Goal: Information Seeking & Learning: Check status

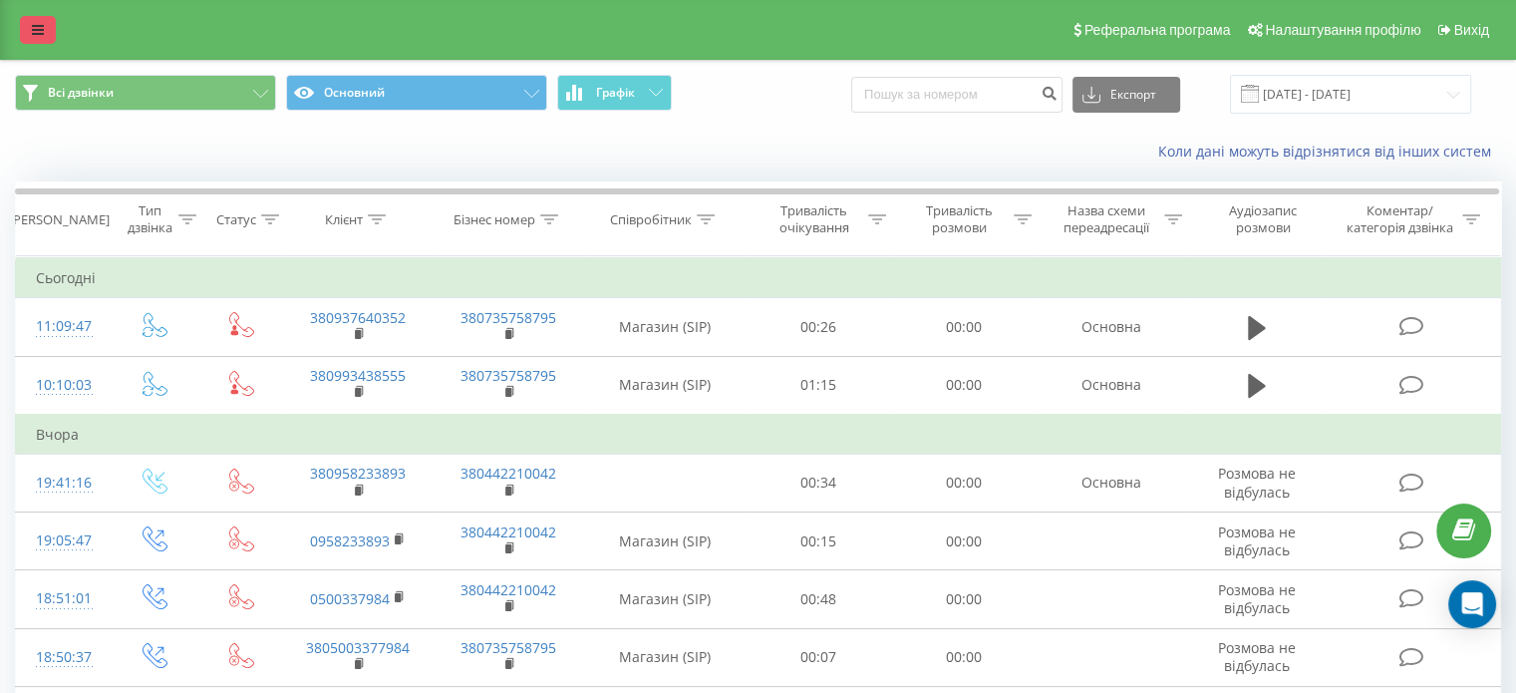
click at [44, 31] on link at bounding box center [38, 30] width 36 height 28
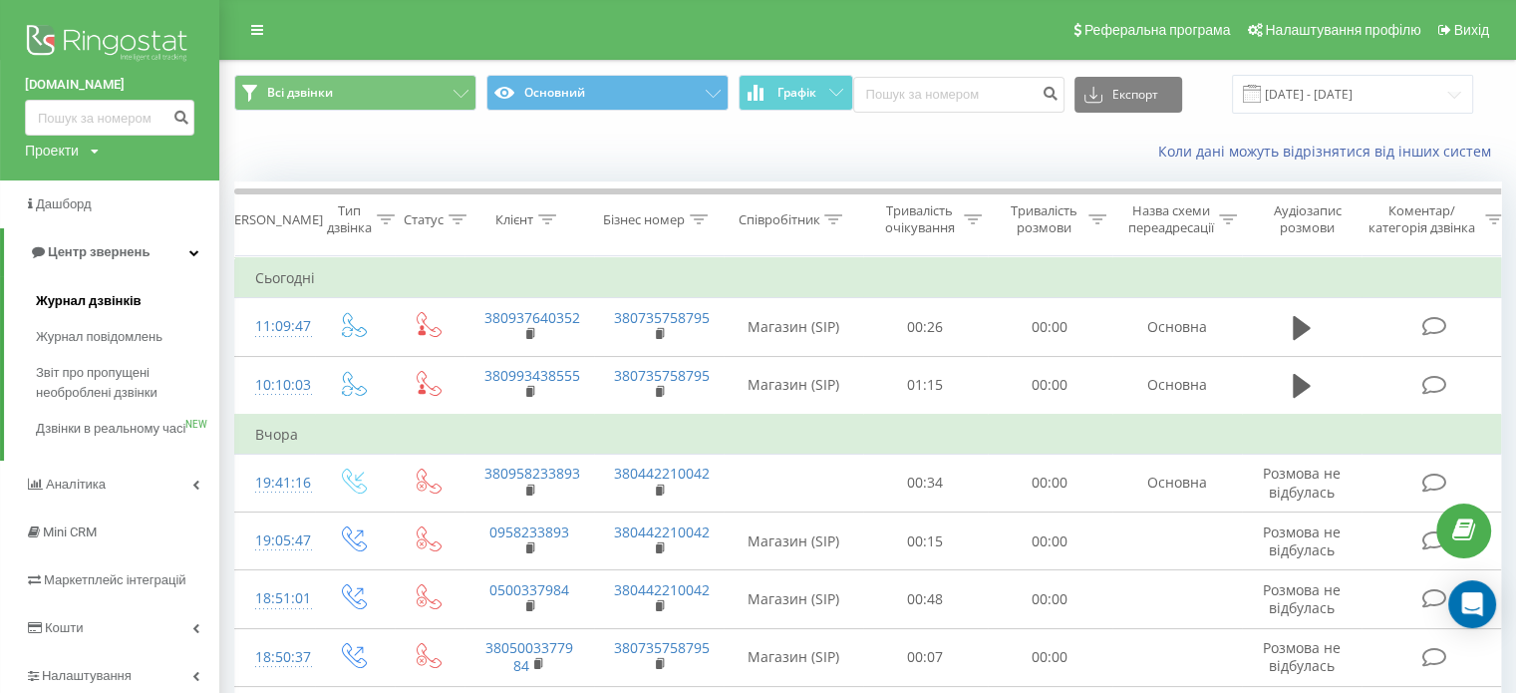
click at [80, 299] on span "Журнал дзвінків" at bounding box center [89, 301] width 106 height 20
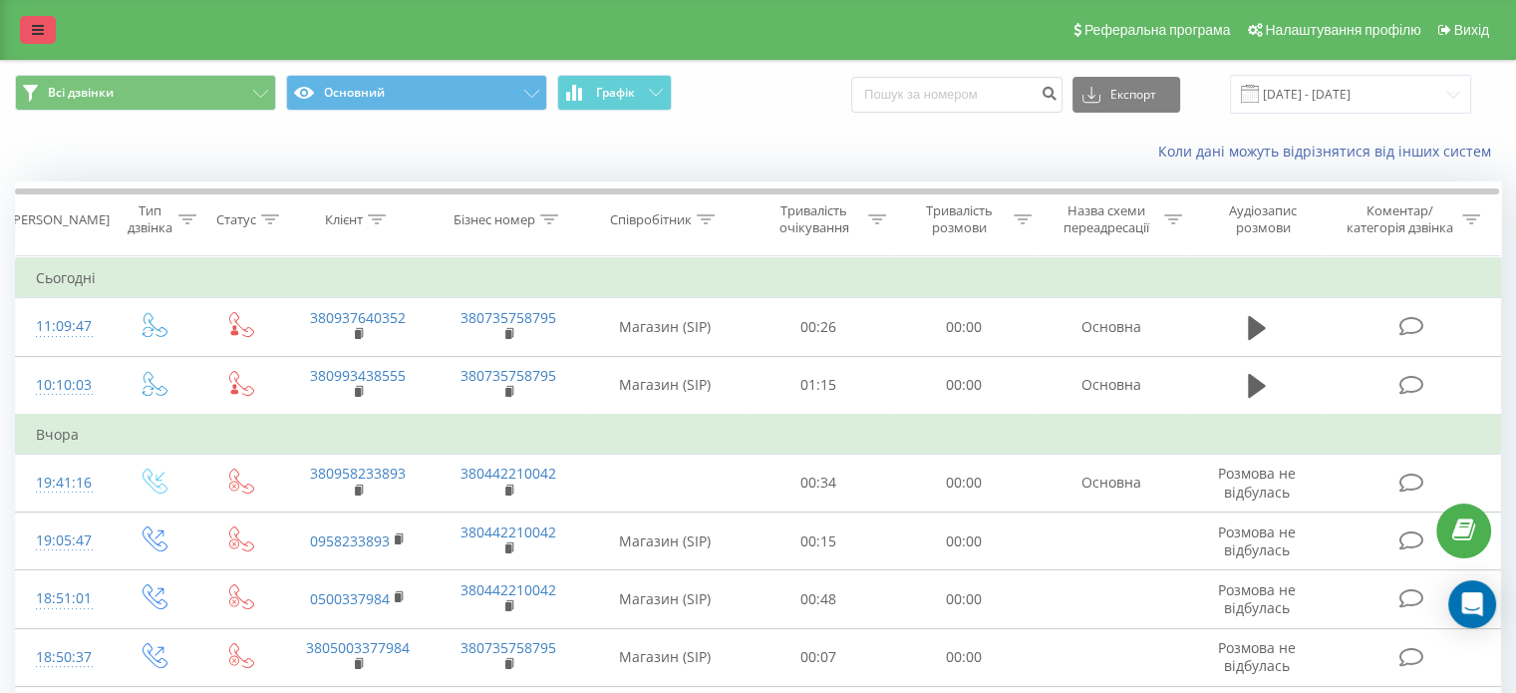
click at [27, 29] on link at bounding box center [38, 30] width 36 height 28
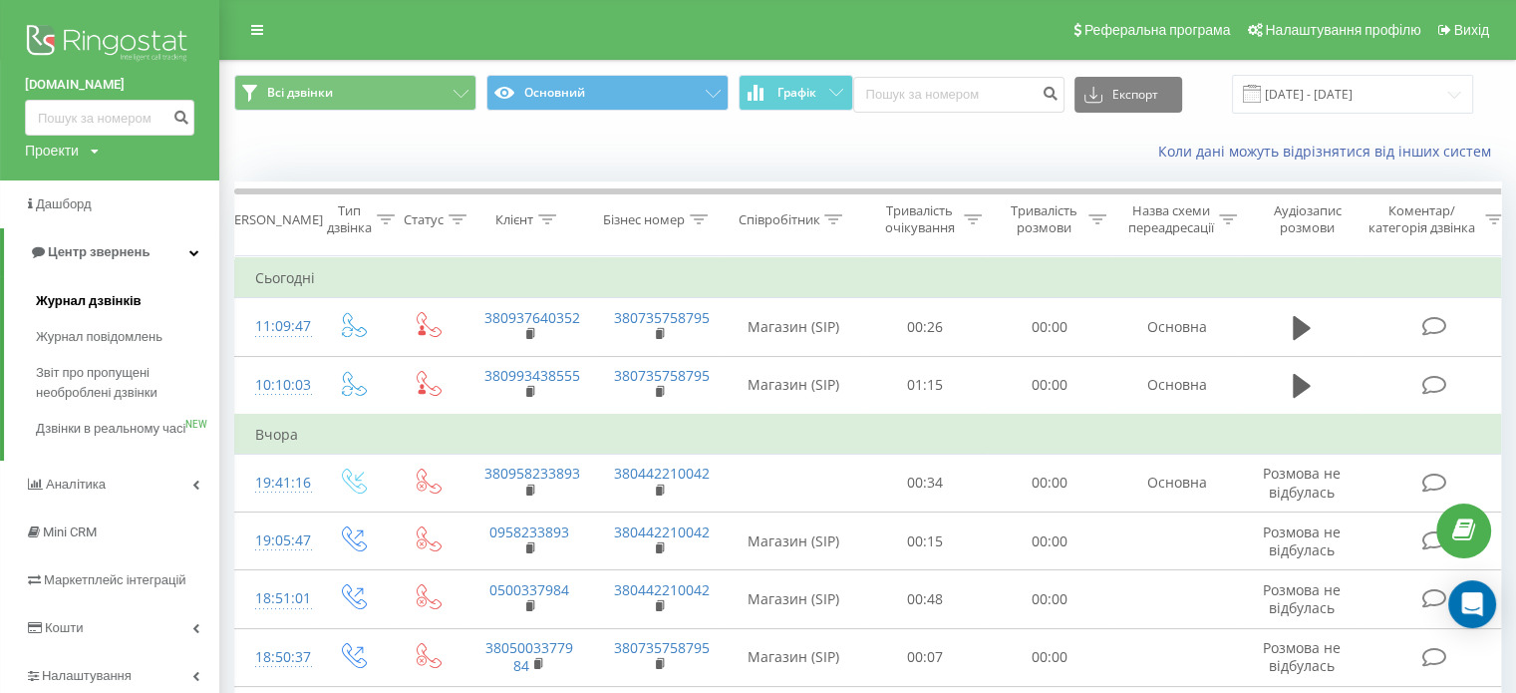
click at [64, 299] on span "Журнал дзвінків" at bounding box center [89, 301] width 106 height 20
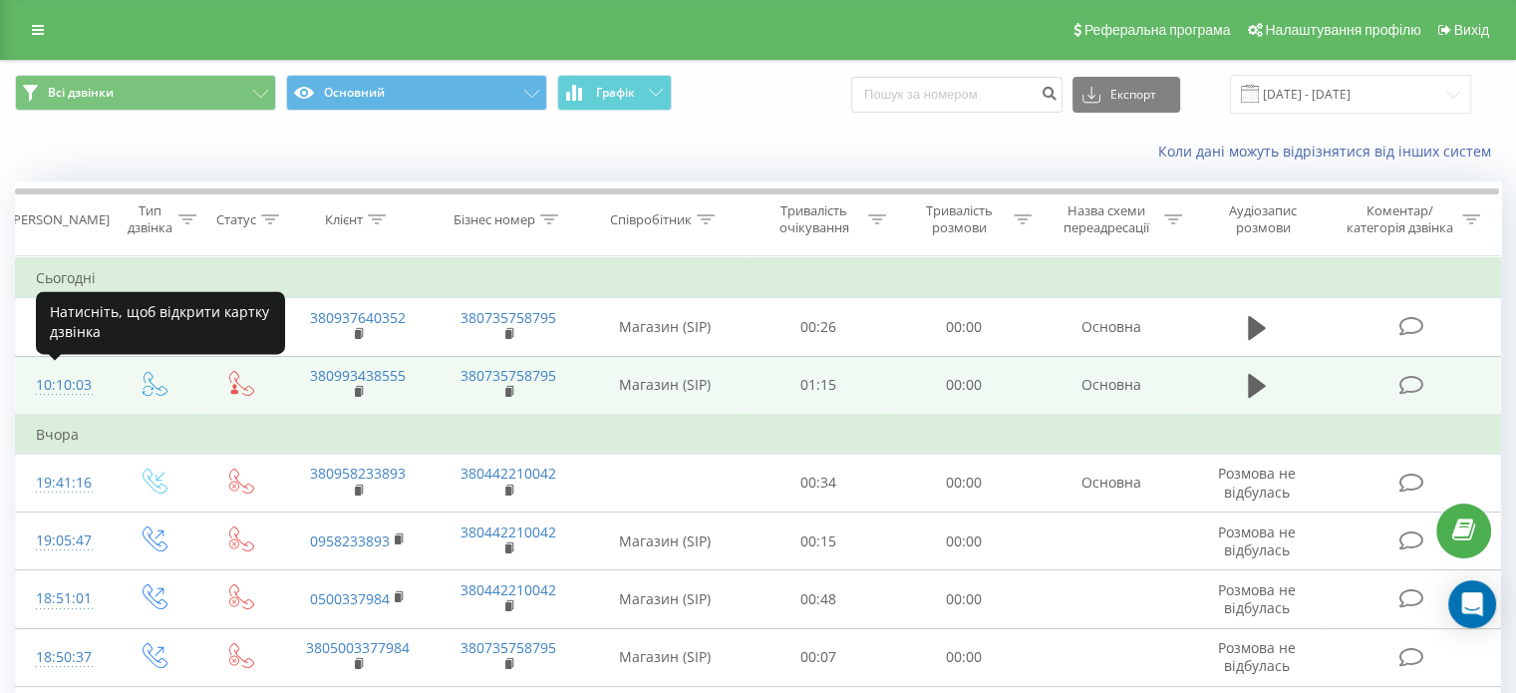
click at [70, 386] on div "10:10:03" at bounding box center [62, 385] width 53 height 39
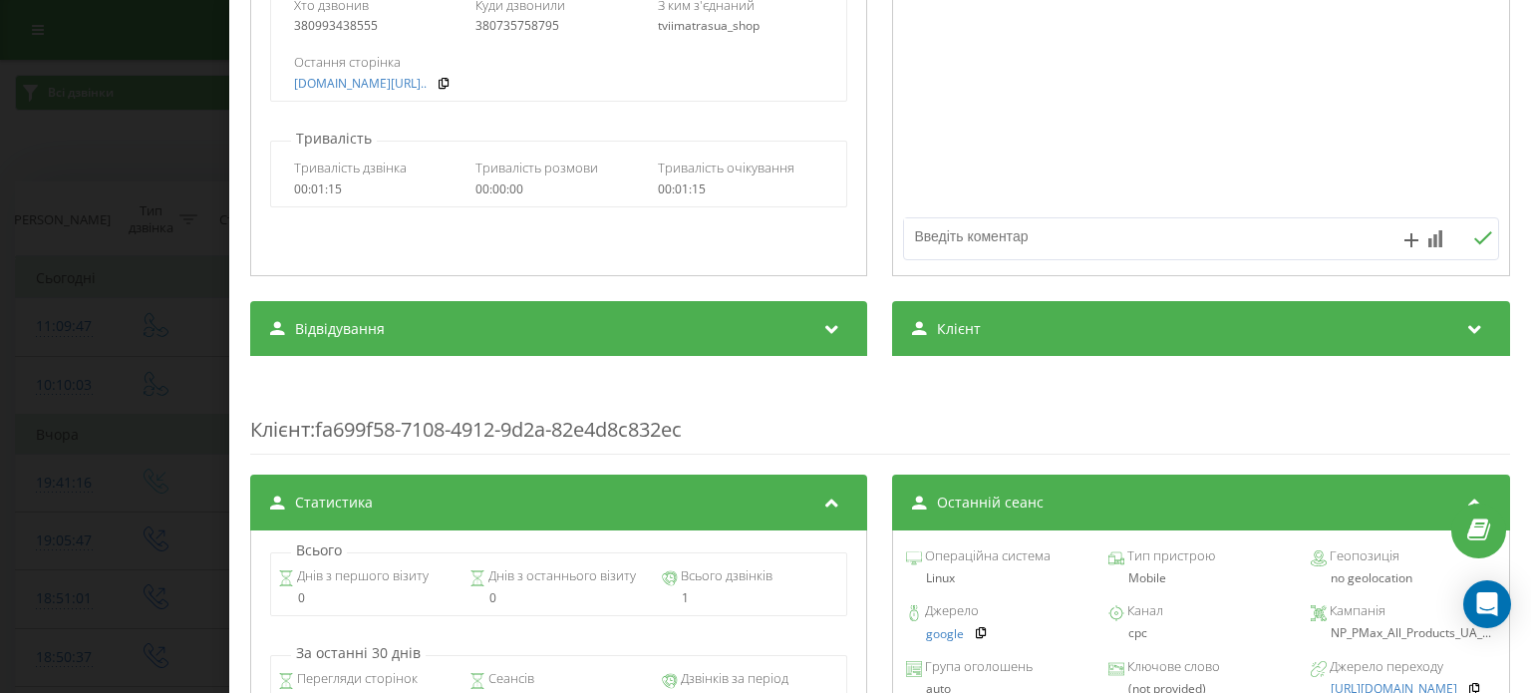
scroll to position [897, 0]
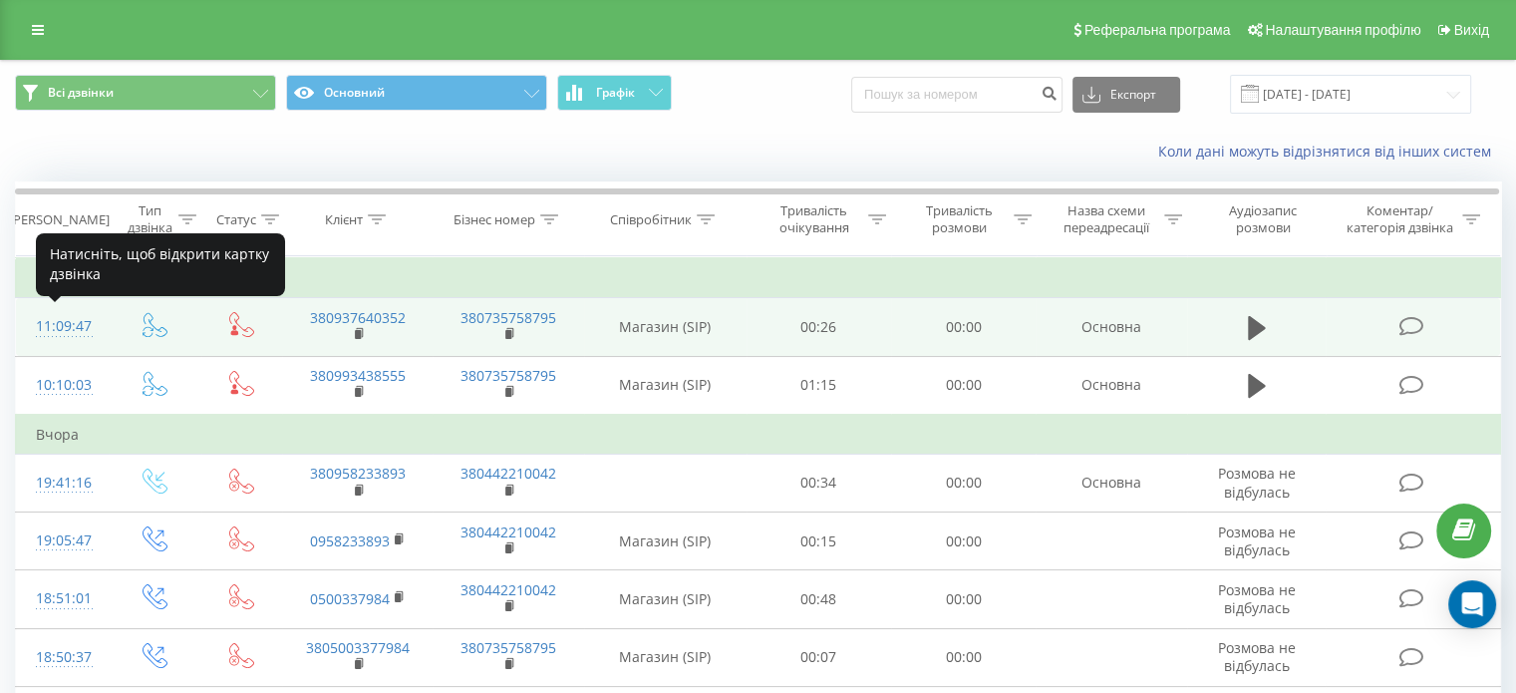
click at [76, 318] on div "11:09:47" at bounding box center [62, 326] width 53 height 39
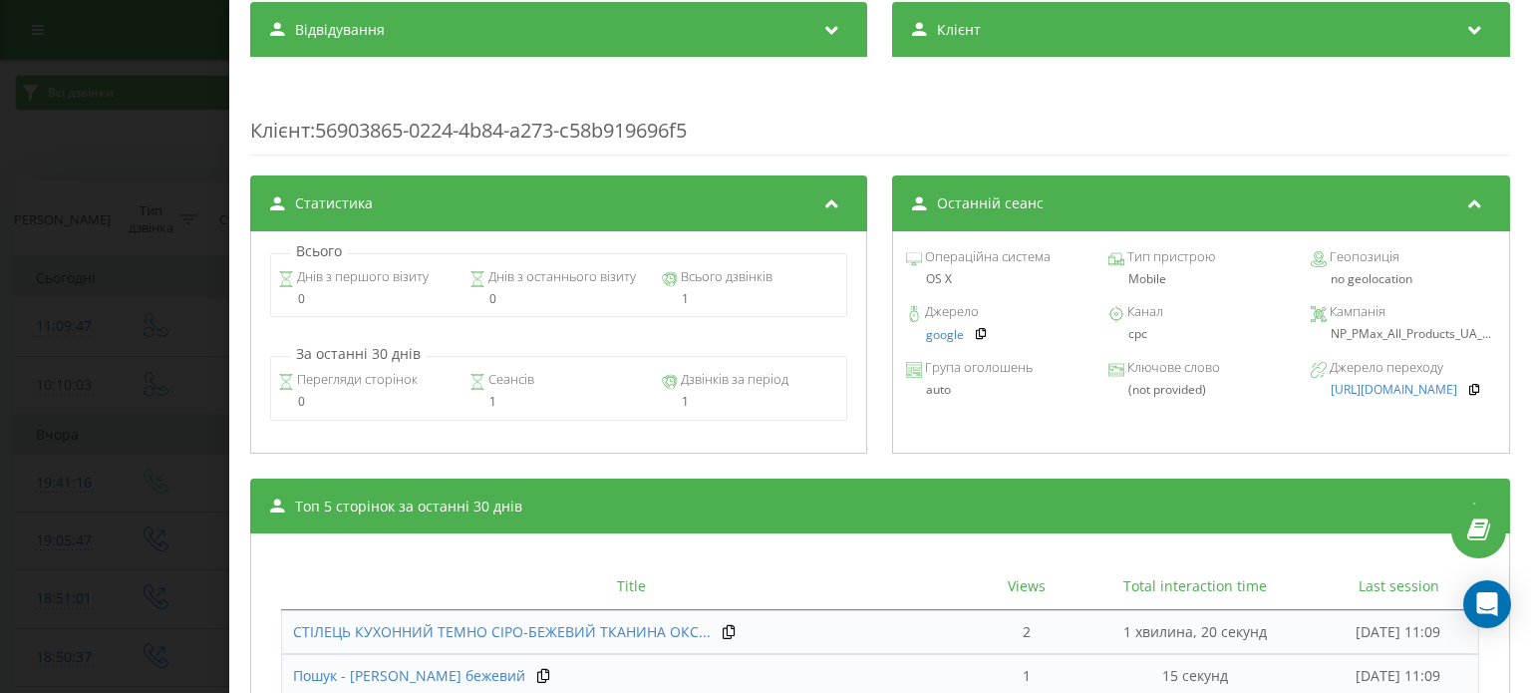
scroll to position [798, 0]
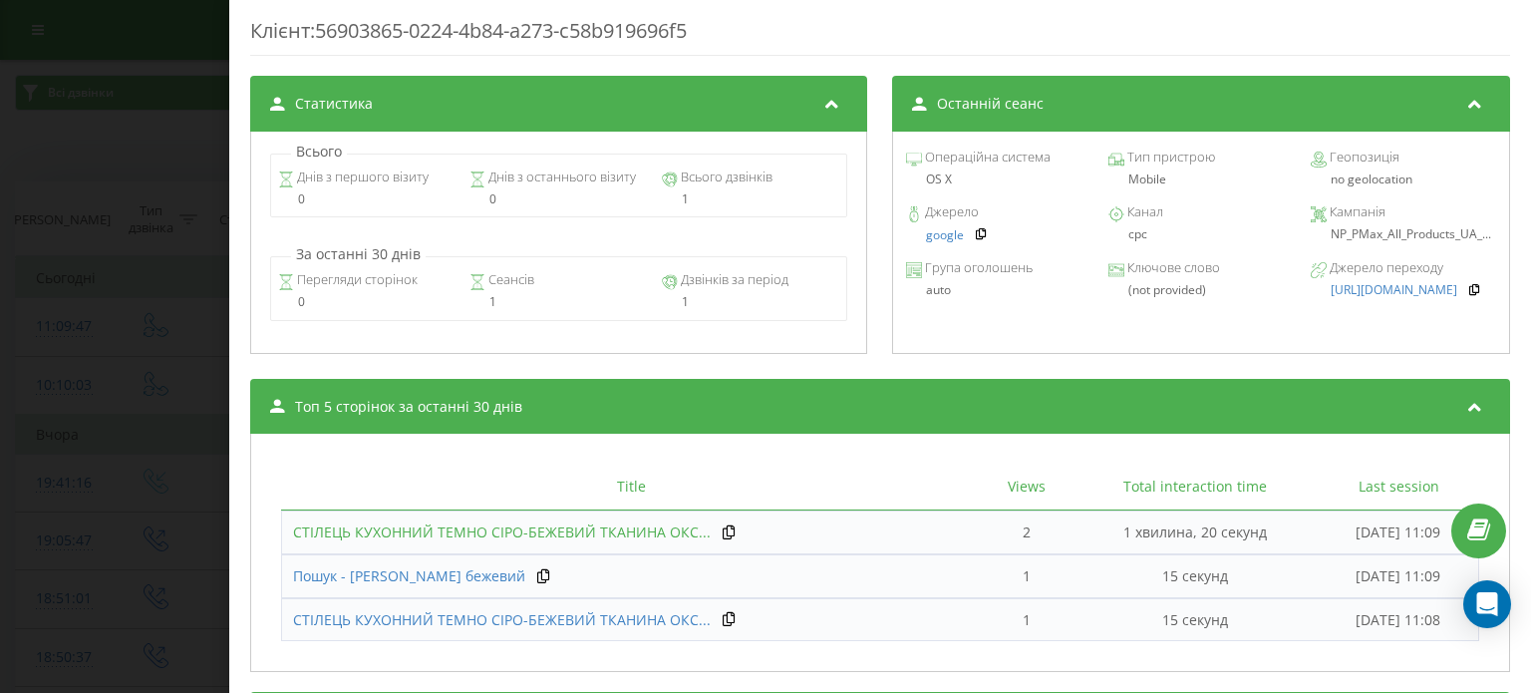
click at [498, 526] on span "СТІЛЕЦЬ КУХОННИЙ ТЕМНО СІРО-БЕЖЕВИЙ ТКАНИНА ОКС..." at bounding box center [502, 531] width 418 height 19
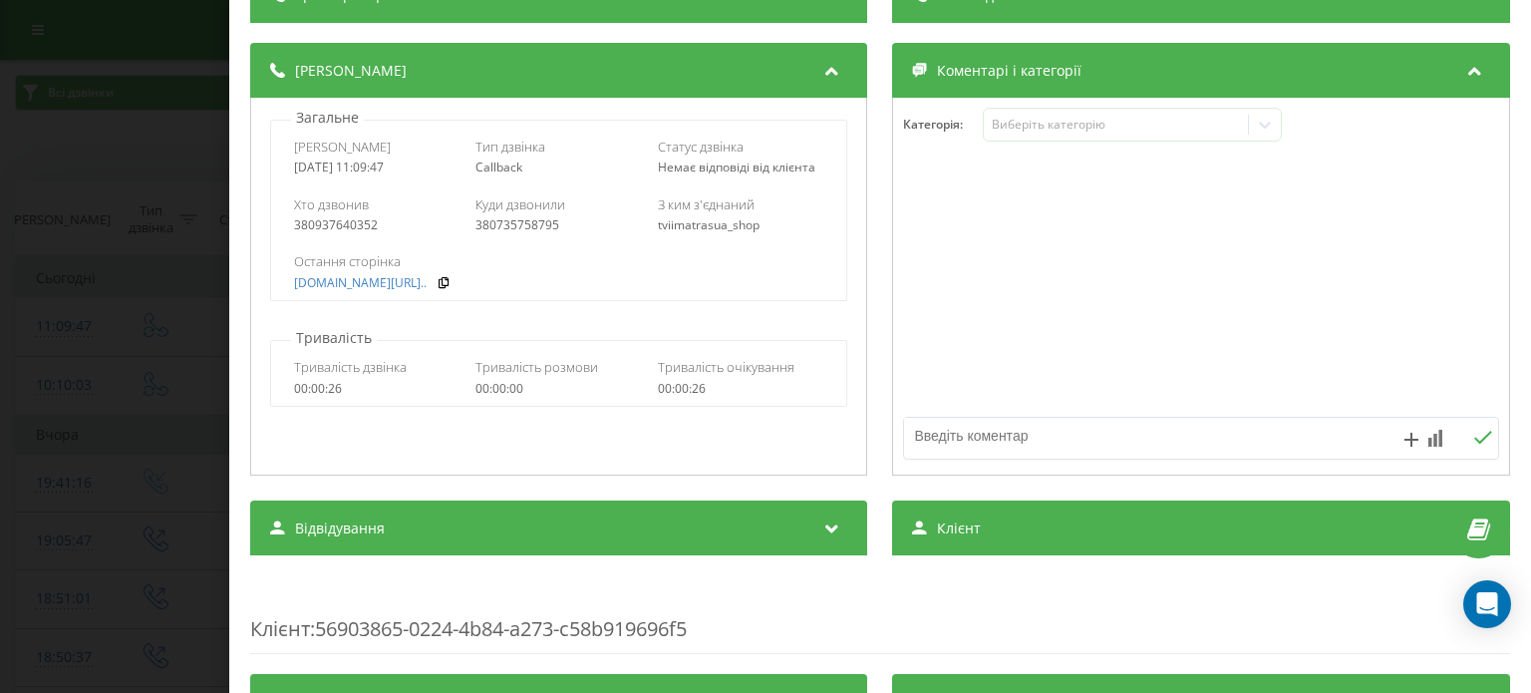
scroll to position [299, 0]
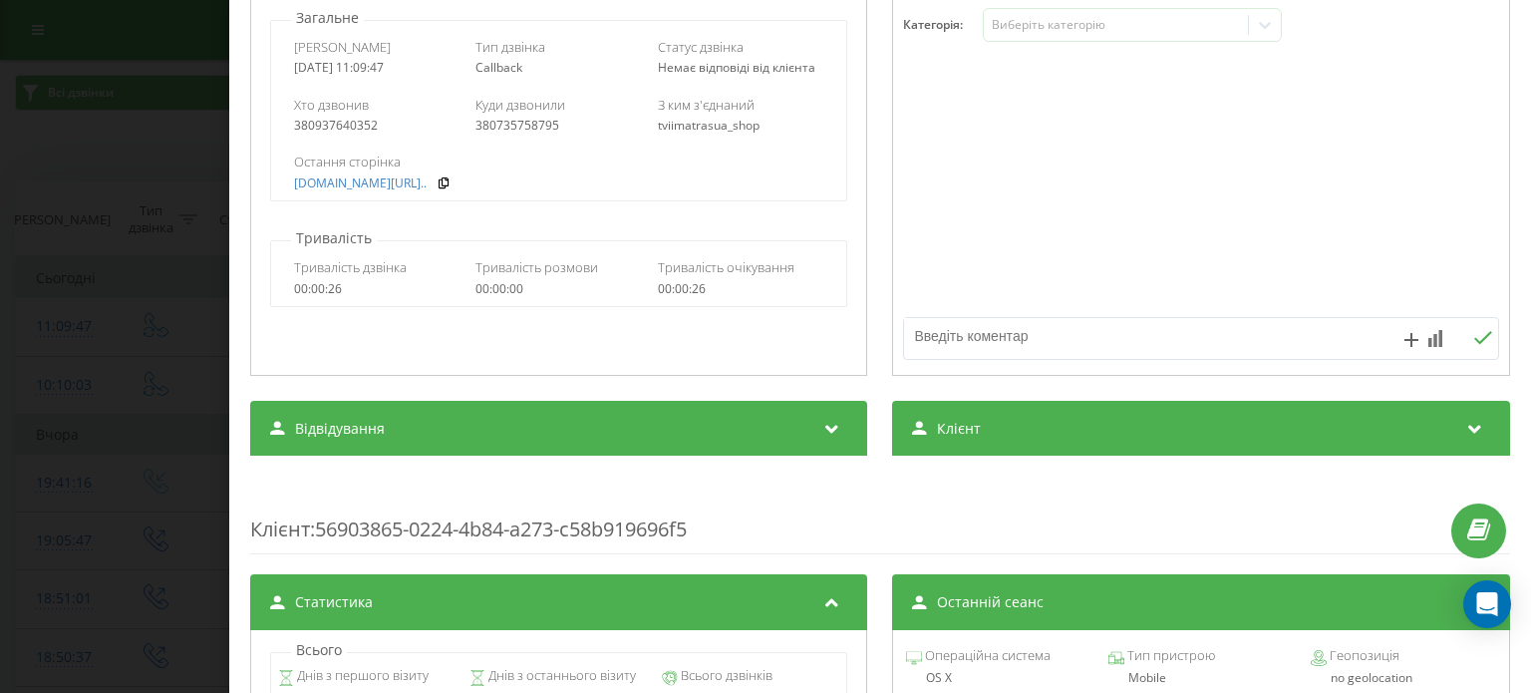
drag, startPoint x: 713, startPoint y: 374, endPoint x: 706, endPoint y: 430, distance: 56.3
drag, startPoint x: 1256, startPoint y: 186, endPoint x: 1121, endPoint y: 20, distance: 214.7
click at [1256, 186] on div at bounding box center [1201, 187] width 615 height 239
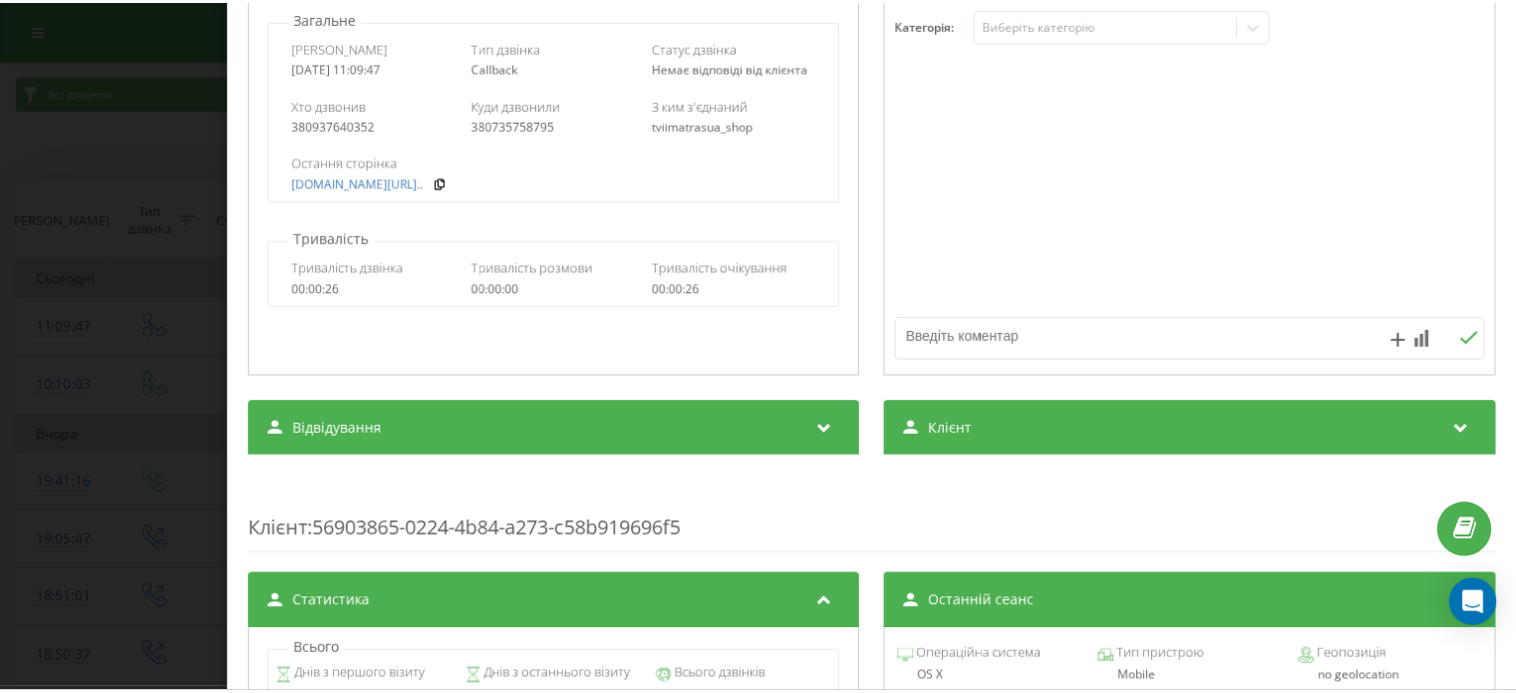
scroll to position [0, 0]
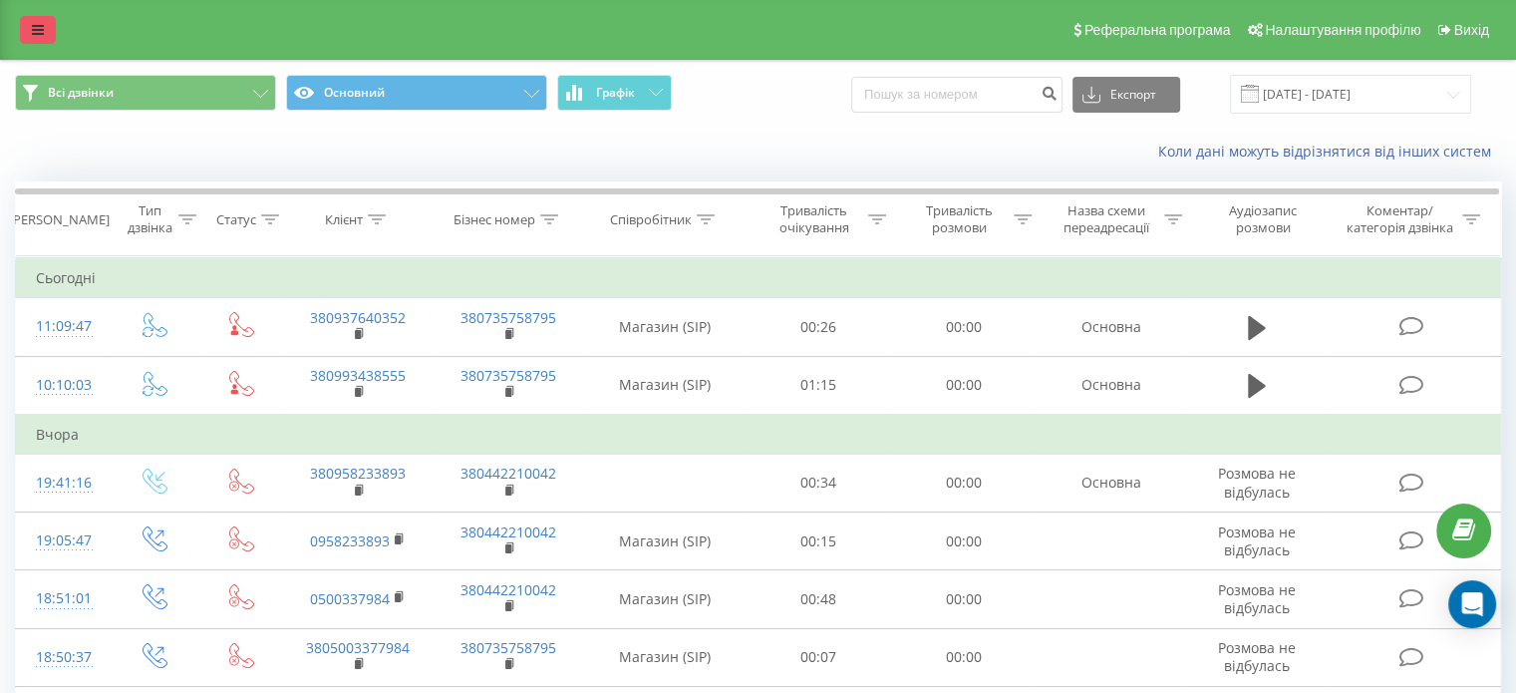
click at [35, 26] on icon at bounding box center [38, 30] width 12 height 14
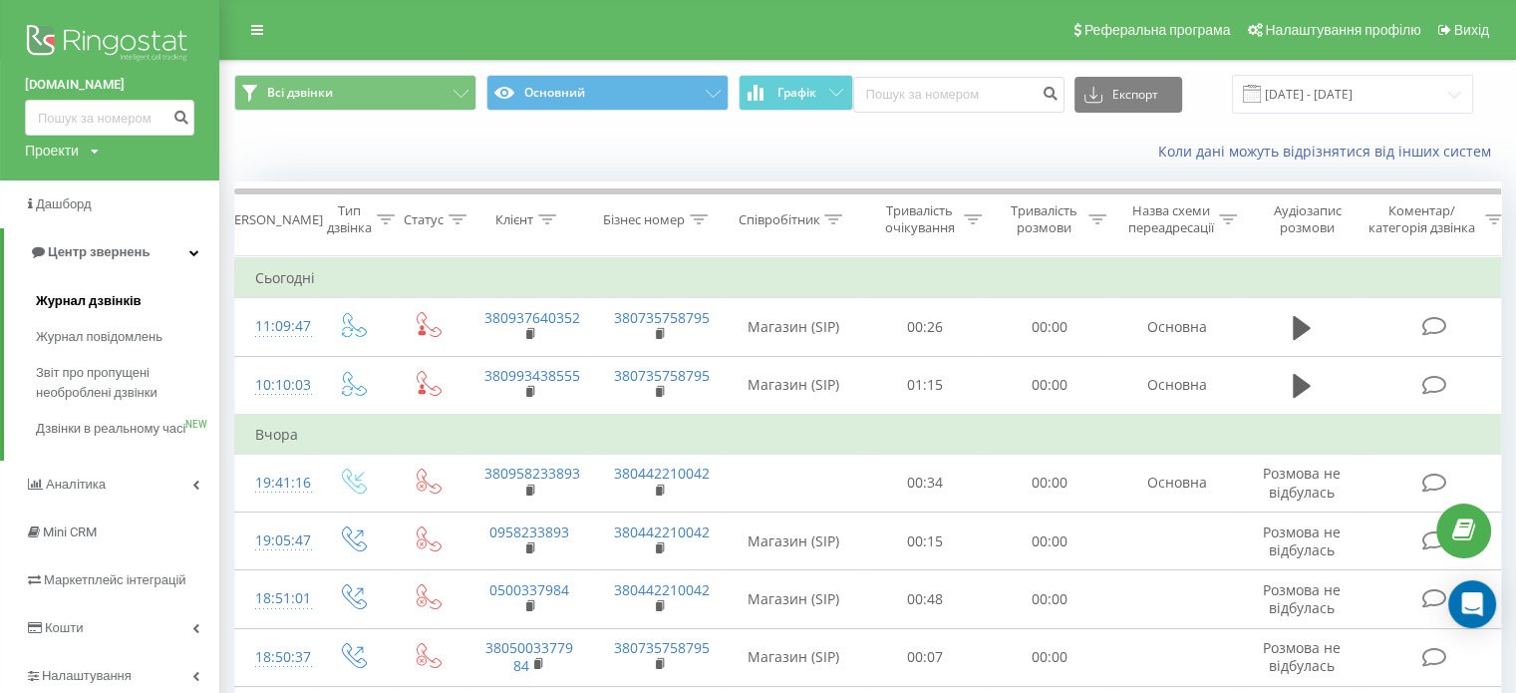
click at [67, 301] on span "Журнал дзвінків" at bounding box center [89, 301] width 106 height 20
